Goal: Task Accomplishment & Management: Manage account settings

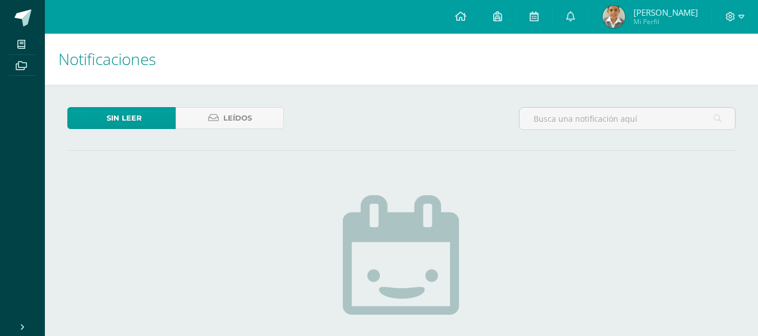
click at [723, 13] on div at bounding box center [735, 17] width 46 height 34
click at [730, 15] on icon at bounding box center [731, 17] width 10 height 10
click at [692, 71] on span "Cerrar sesión" at bounding box center [707, 76] width 51 height 11
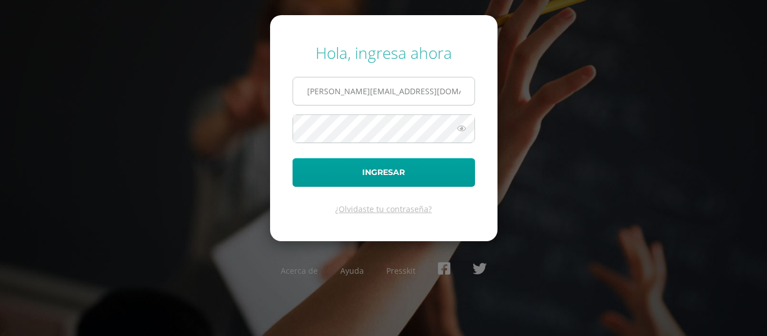
click at [432, 91] on input "r.rivas.2cdb@gmail.com" at bounding box center [383, 91] width 181 height 28
type input "j.rivas.5adb@gmail.com"
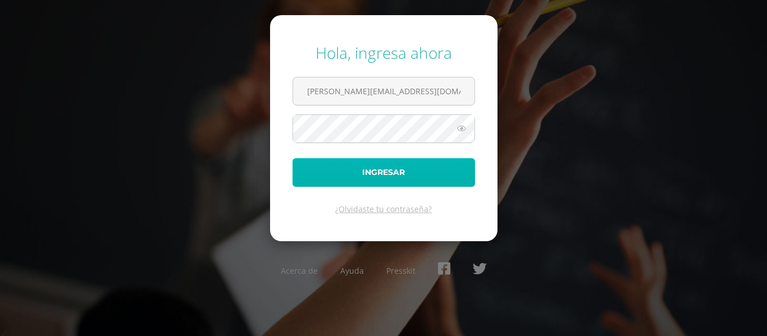
click at [392, 179] on button "Ingresar" at bounding box center [384, 172] width 182 height 29
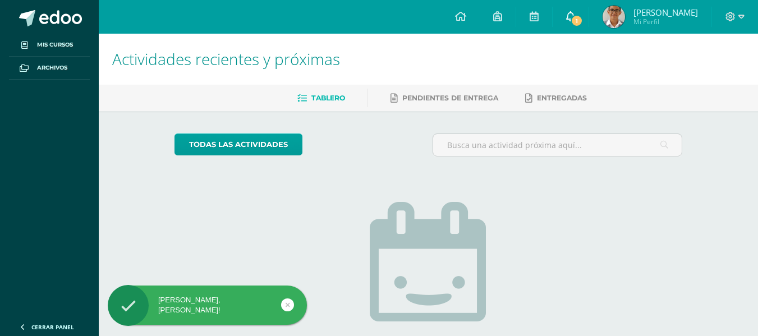
click at [583, 22] on span "1" at bounding box center [577, 21] width 12 height 12
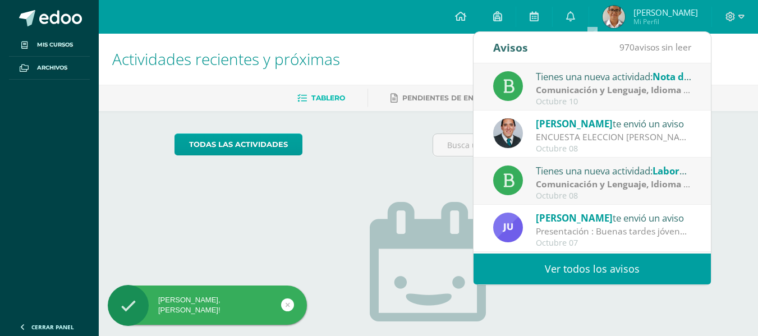
click at [606, 83] on div "Tienes una nueva actividad: Nota de prueba de logro" at bounding box center [614, 76] width 156 height 15
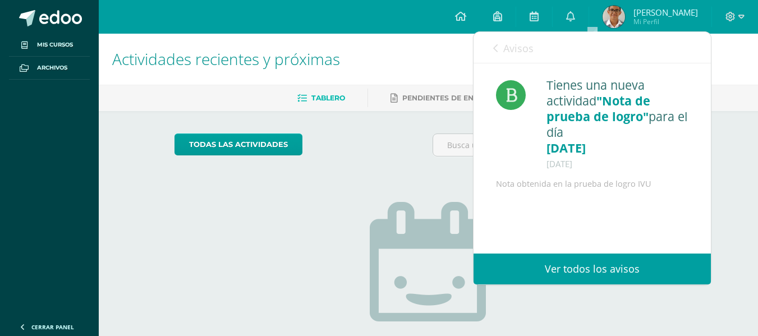
click at [497, 52] on icon at bounding box center [495, 48] width 4 height 9
